Goal: Use online tool/utility: Use online tool/utility

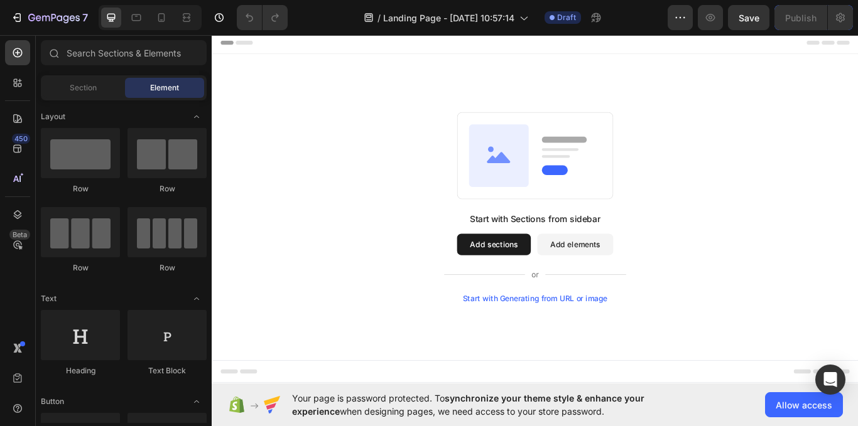
click at [573, 274] on button "Add sections" at bounding box center [540, 280] width 86 height 25
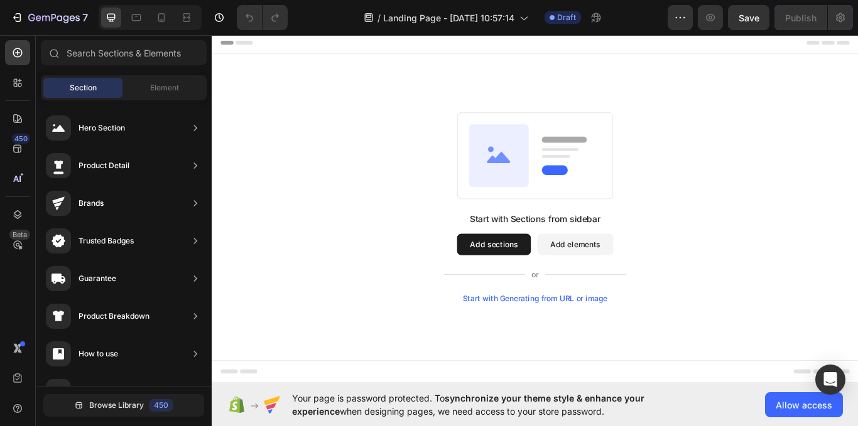
click at [550, 277] on button "Add sections" at bounding box center [540, 280] width 86 height 25
click at [558, 285] on button "Add sections" at bounding box center [540, 280] width 86 height 25
click at [534, 285] on button "Add sections" at bounding box center [540, 280] width 86 height 25
click at [618, 277] on button "Add elements" at bounding box center [635, 280] width 89 height 25
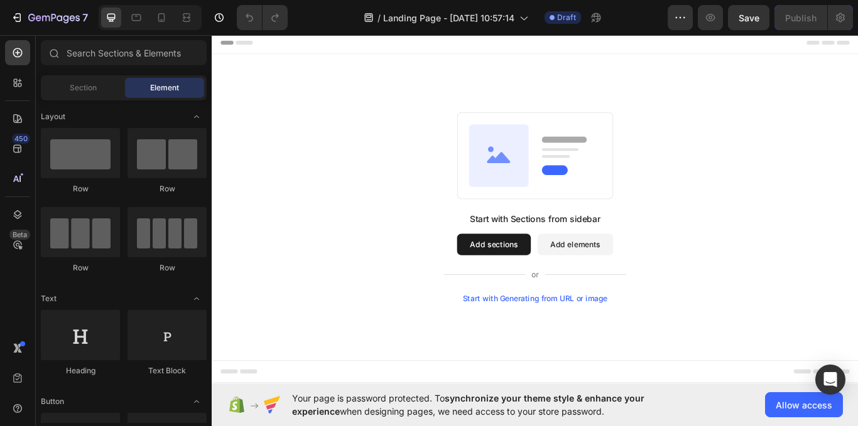
click at [543, 282] on button "Add sections" at bounding box center [540, 280] width 86 height 25
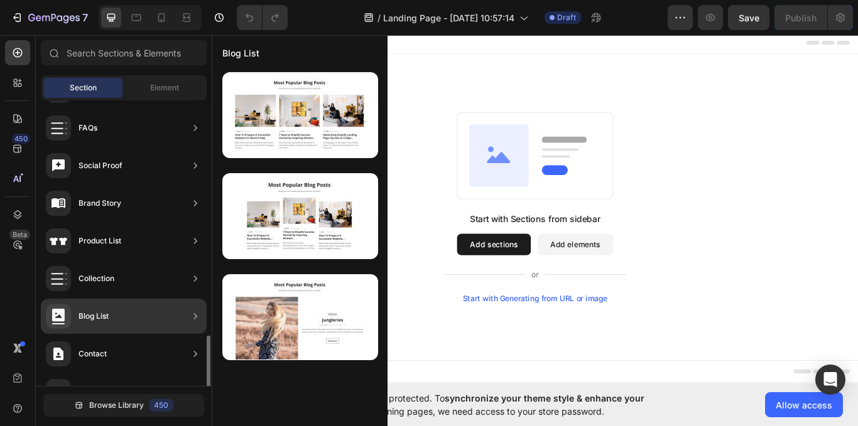
scroll to position [443, 0]
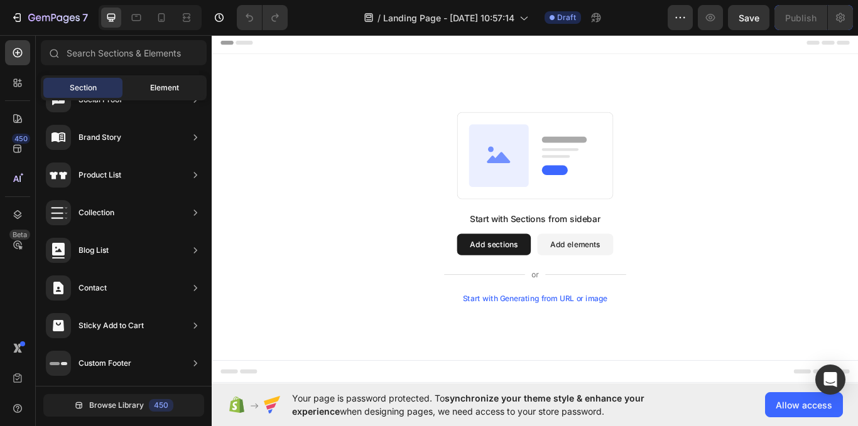
click at [160, 80] on div "Element" at bounding box center [164, 88] width 79 height 20
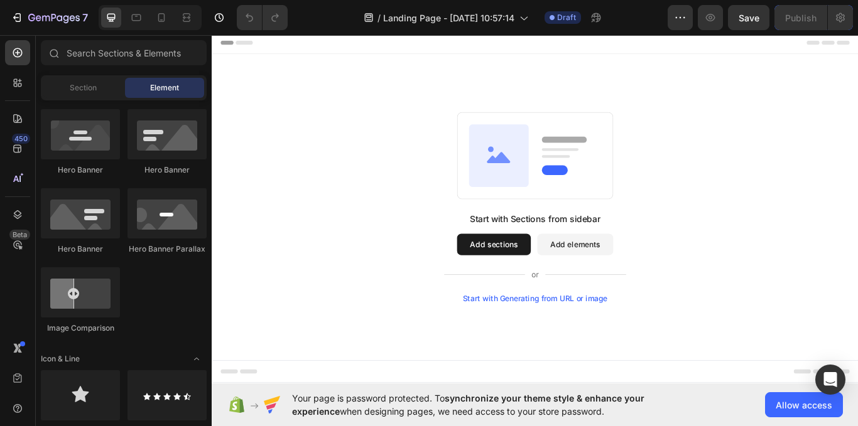
scroll to position [440, 0]
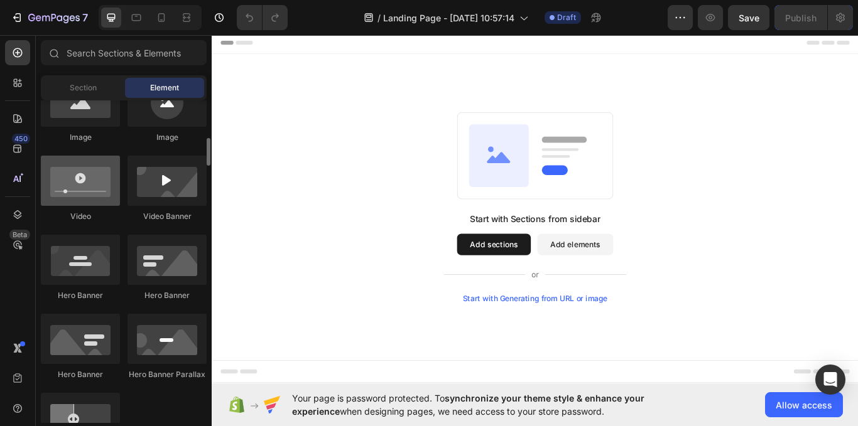
click at [73, 184] on div at bounding box center [80, 181] width 79 height 50
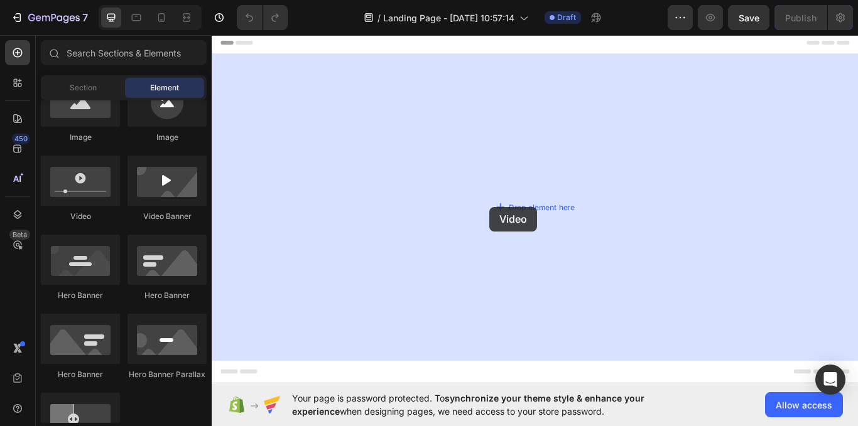
drag, startPoint x: 285, startPoint y: 219, endPoint x: 484, endPoint y: 242, distance: 199.9
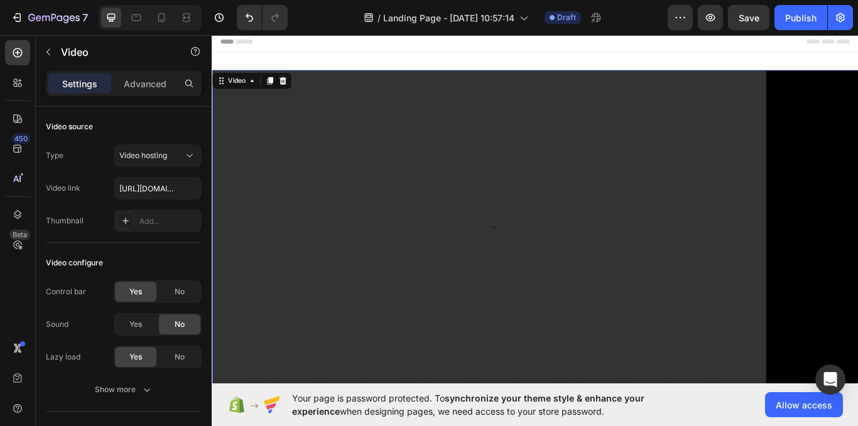
scroll to position [0, 0]
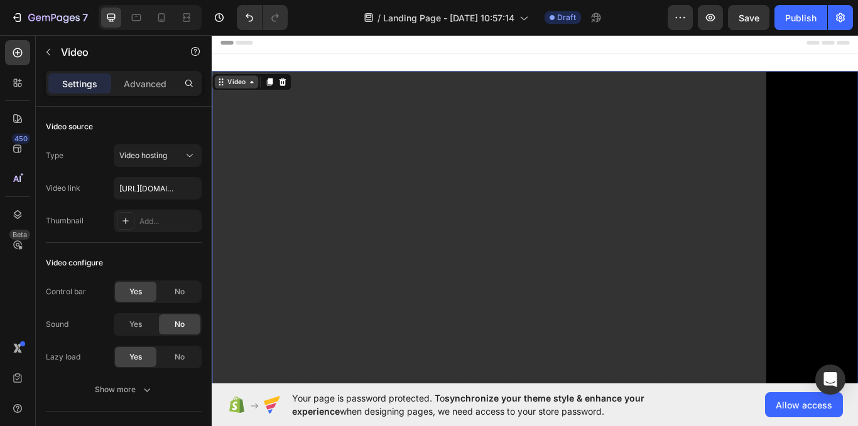
click at [249, 92] on div "Video" at bounding box center [240, 90] width 26 height 11
click at [93, 185] on div "Video link [URL][DOMAIN_NAME]" at bounding box center [124, 188] width 156 height 23
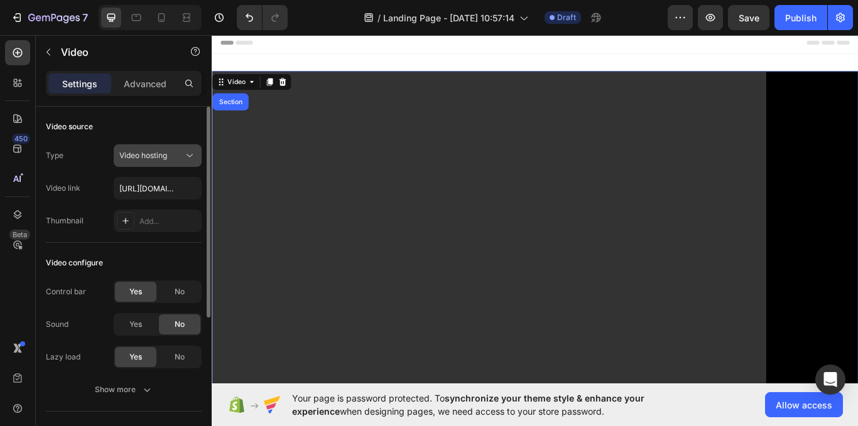
click at [169, 154] on div "Video hosting" at bounding box center [151, 155] width 64 height 11
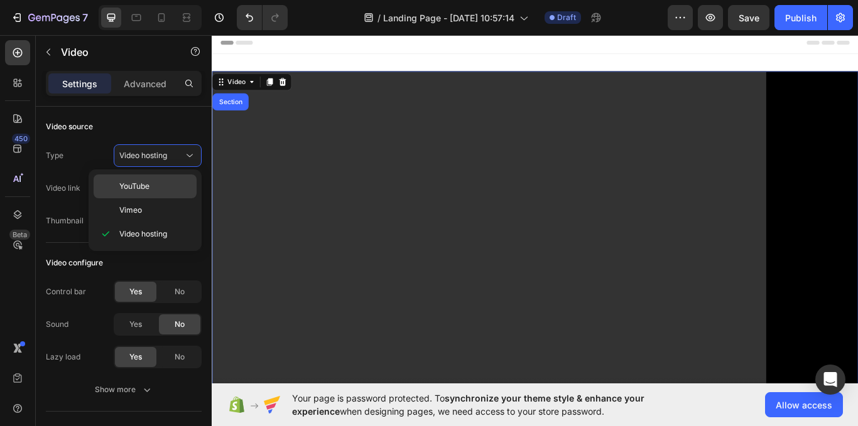
click at [153, 181] on p "YouTube" at bounding box center [155, 186] width 72 height 11
type input "[URL][DOMAIN_NAME]"
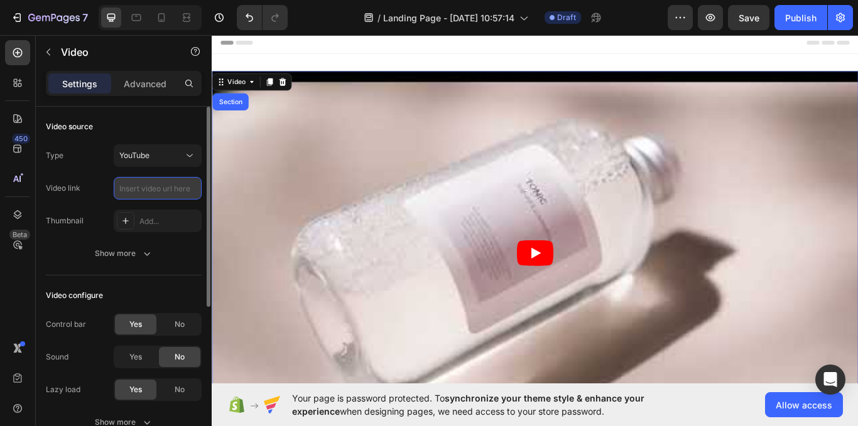
paste input "[URL][DOMAIN_NAME]"
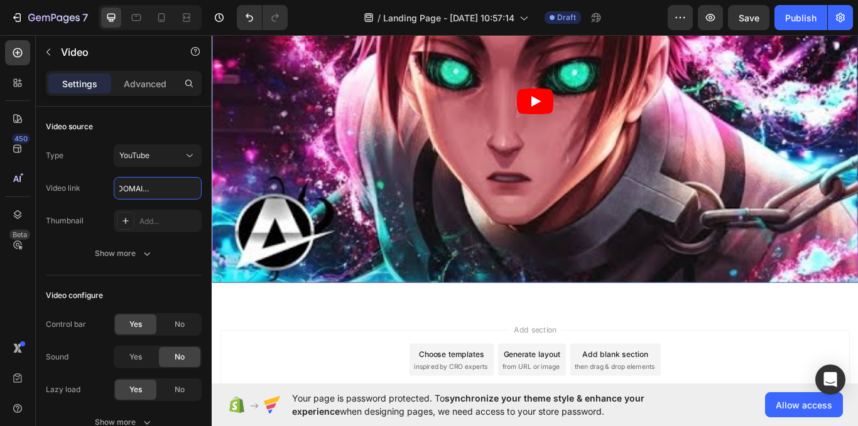
scroll to position [188, 0]
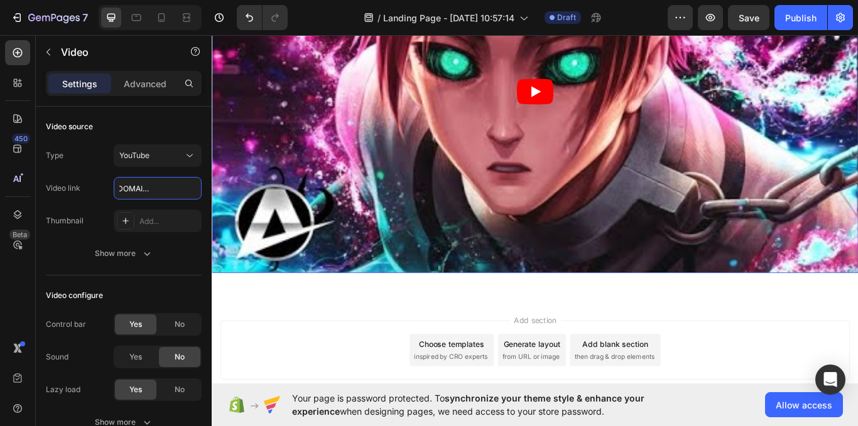
type input "[URL][DOMAIN_NAME]"
click at [565, 124] on article at bounding box center [589, 101] width 754 height 424
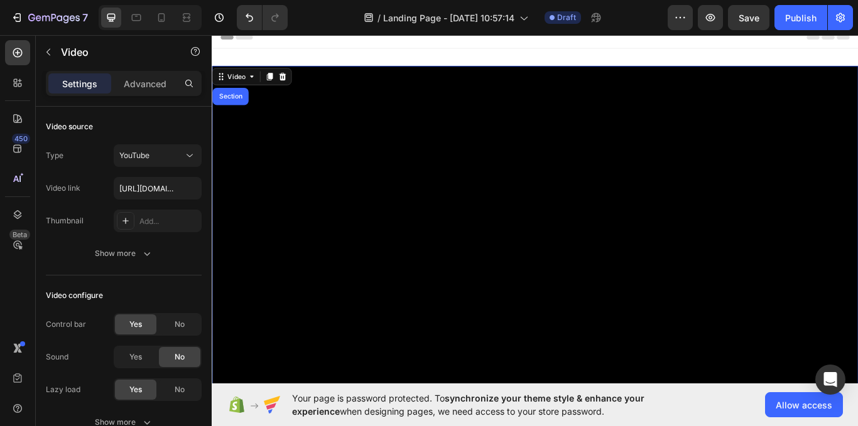
scroll to position [0, 0]
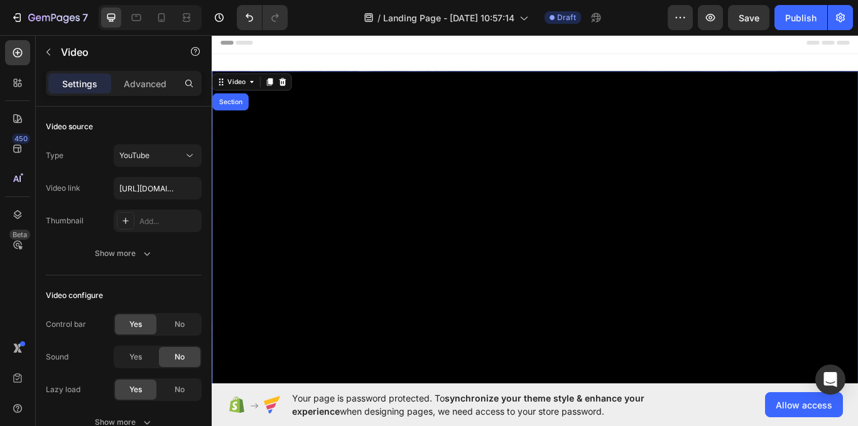
click at [158, 6] on div at bounding box center [150, 17] width 103 height 25
click at [160, 13] on icon at bounding box center [161, 17] width 13 height 13
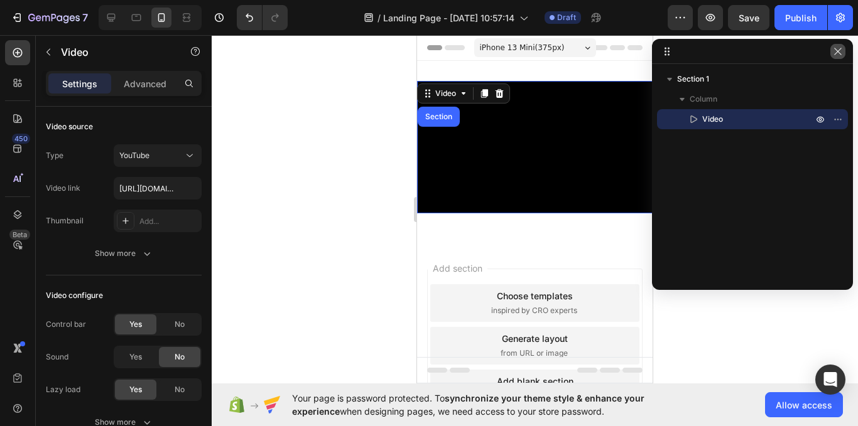
click at [835, 54] on icon "button" at bounding box center [837, 51] width 7 height 7
